Goal: Navigation & Orientation: Find specific page/section

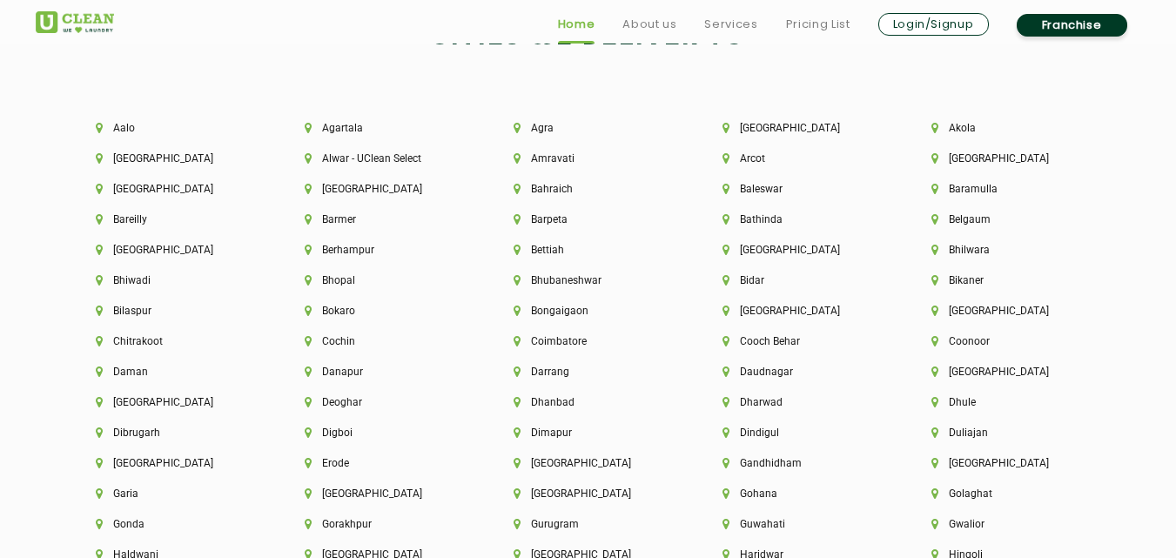
scroll to position [3712, 0]
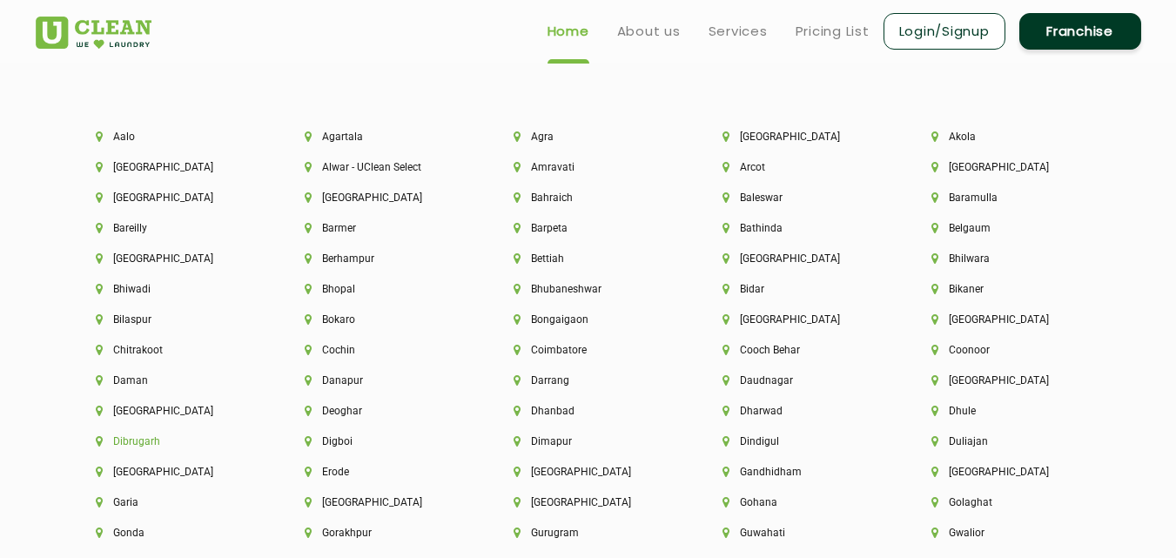
click at [135, 438] on li "Dibrugarh" at bounding box center [171, 441] width 150 height 12
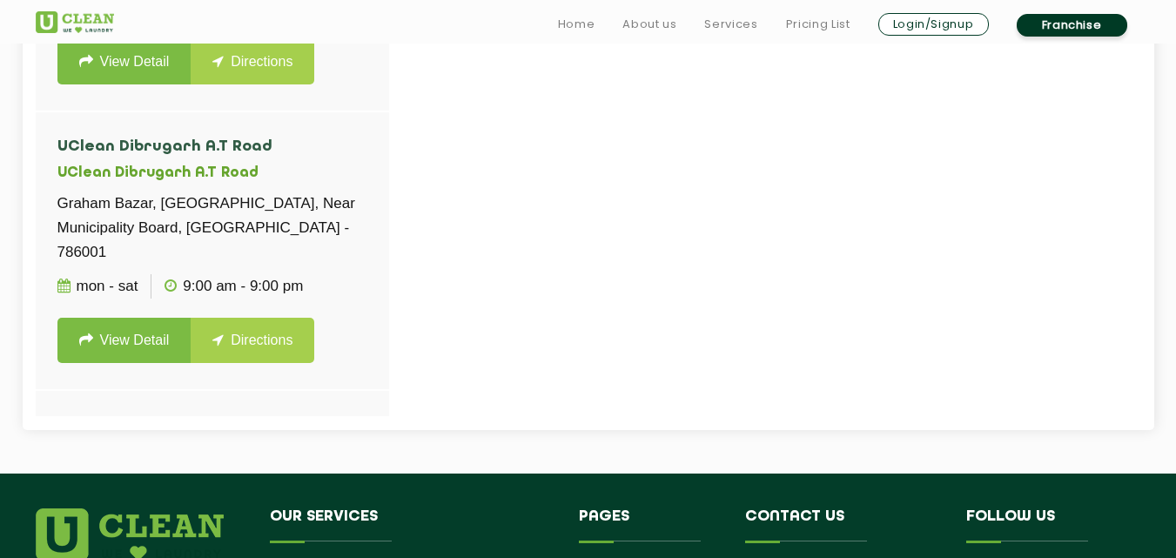
scroll to position [733, 0]
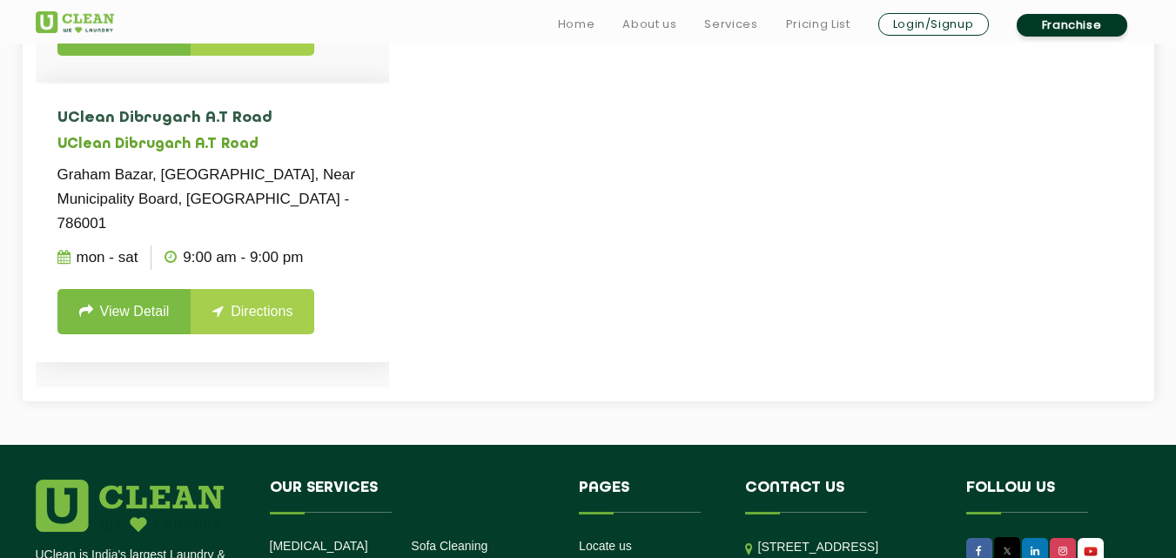
click at [386, 133] on li "[GEOGRAPHIC_DATA] - 786001 Mon - Sat 9:00 AM - 9:00 PM View Detail Directions" at bounding box center [212, 223] width 353 height 278
click at [388, 308] on div "[GEOGRAPHIC_DATA], Below [GEOGRAPHIC_DATA], [GEOGRAPHIC_DATA], [GEOGRAPHIC_DATA…" at bounding box center [212, 108] width 353 height 557
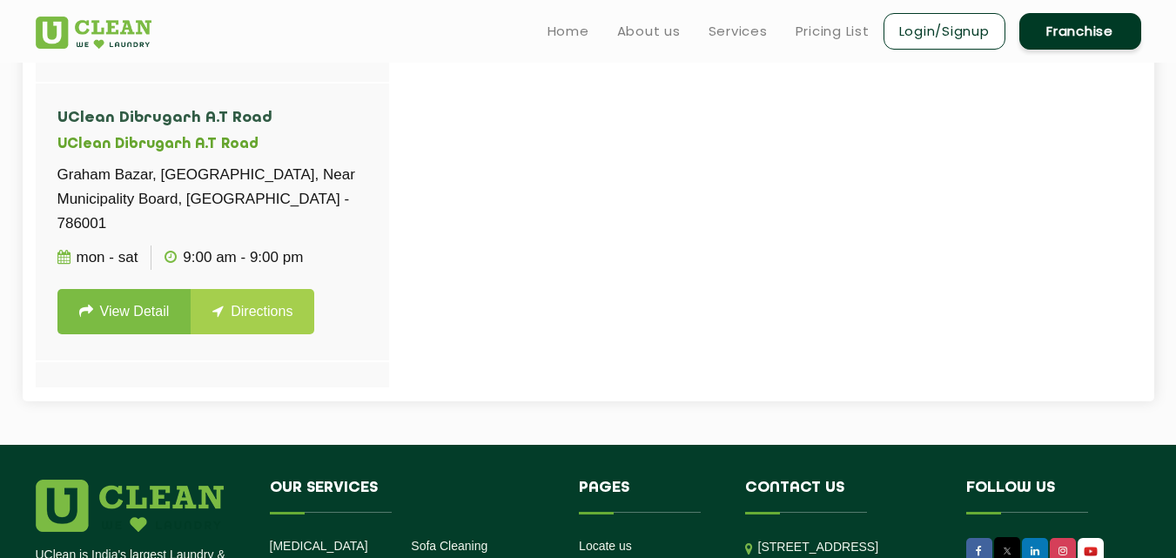
scroll to position [482, 0]
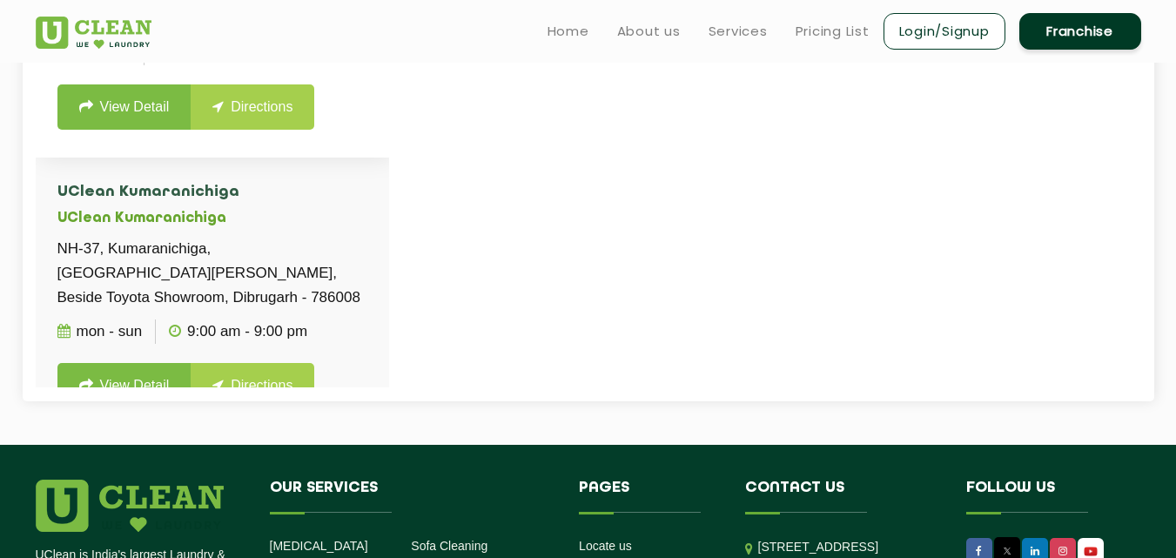
click at [386, 72] on li "UClean Mohanbari Dibrugarh UClean Mohanbari Dibrugarh C/O [PERSON_NAME], [GEOGR…" at bounding box center [212, 19] width 353 height 278
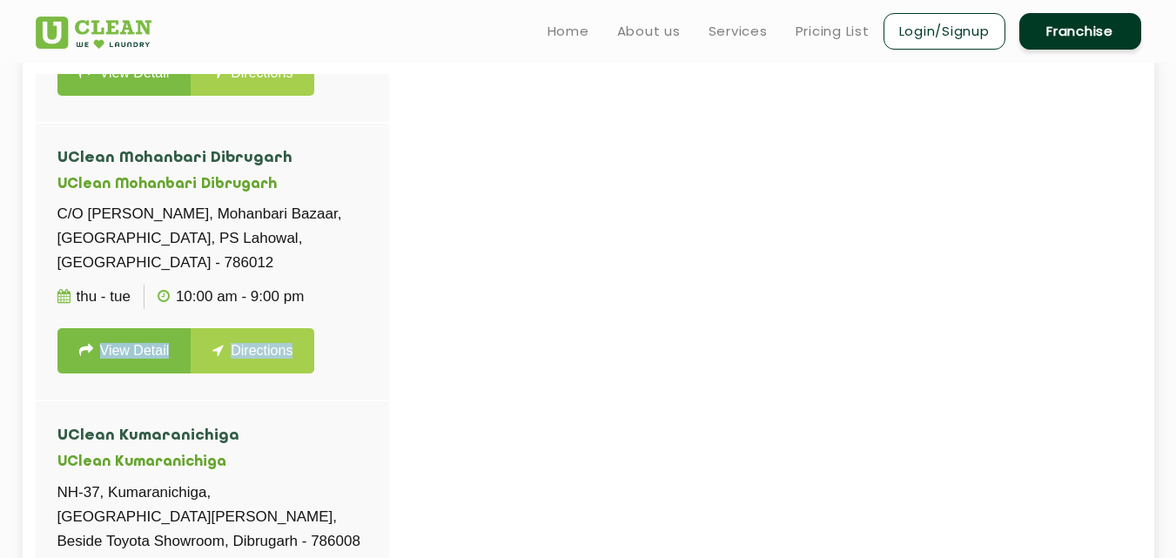
scroll to position [0, 0]
